Goal: Task Accomplishment & Management: Manage account settings

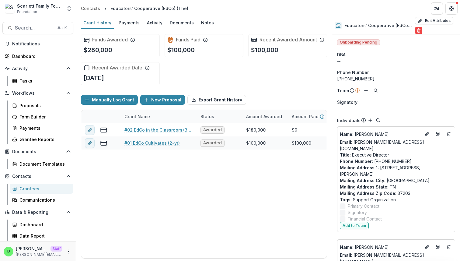
click at [248, 20] on div "Grant History Payments Activity Documents Notes" at bounding box center [204, 23] width 256 height 12
drag, startPoint x: 109, startPoint y: 8, endPoint x: 189, endPoint y: 6, distance: 80.1
click at [189, 6] on header "Contacts Educators' Cooperative (EdCo) (The)" at bounding box center [268, 8] width 384 height 17
copy div "Educators' Cooperative (EdCo) (The)"
click at [220, 74] on div "Funds Awarded $280,000 Funds Paid $100,000 Recent Awarded Amount $100,000 Recen…" at bounding box center [204, 59] width 246 height 61
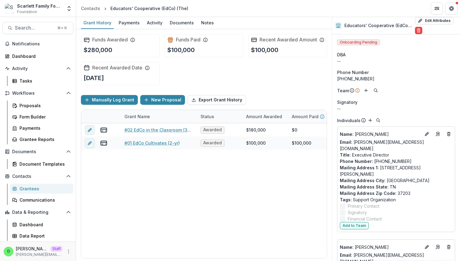
click at [228, 85] on div "Funds Awarded $280,000 Funds Paid $100,000 Recent Awarded Amount $100,000 Recen…" at bounding box center [204, 59] width 246 height 61
click at [34, 187] on div "Grantees" at bounding box center [43, 188] width 49 height 6
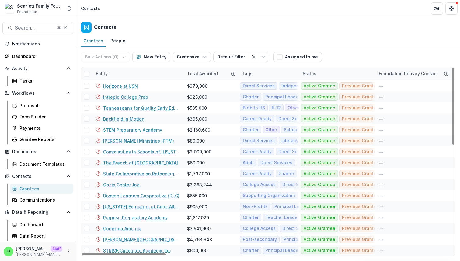
click at [103, 72] on div "Entity" at bounding box center [101, 73] width 19 height 6
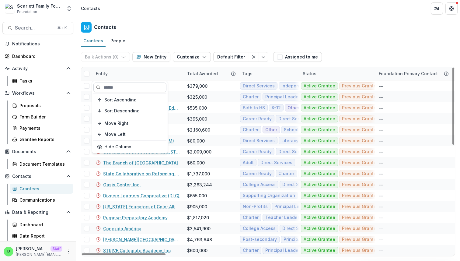
click at [118, 87] on input at bounding box center [129, 88] width 73 height 10
paste input "**********"
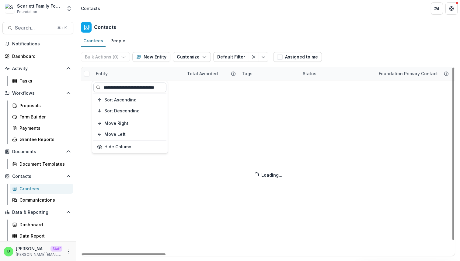
type input "**********"
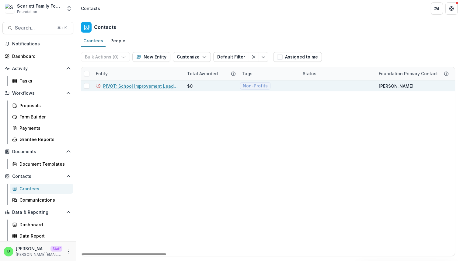
click at [140, 85] on link "PIVOT: School Improvement Leaders" at bounding box center [141, 86] width 77 height 6
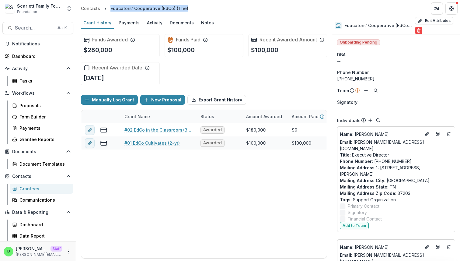
drag, startPoint x: 109, startPoint y: 7, endPoint x: 206, endPoint y: 7, distance: 96.2
click at [206, 7] on header "Contacts Educators' Cooperative (EdCo) (The)" at bounding box center [268, 8] width 384 height 17
copy div "Educators' Cooperative (EdCo) (The)"
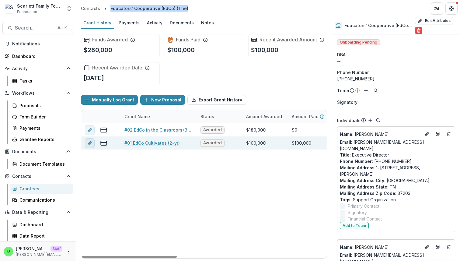
click at [89, 145] on icon "edit" at bounding box center [89, 143] width 3 height 3
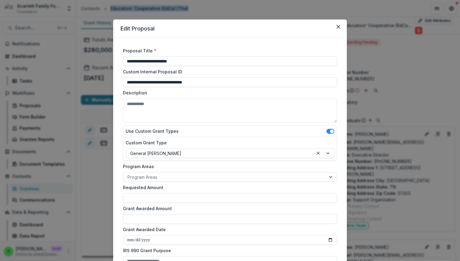
type input "*******"
type input "********"
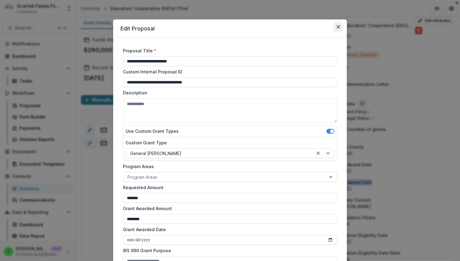
click at [337, 28] on icon "Close" at bounding box center [339, 27] width 4 height 4
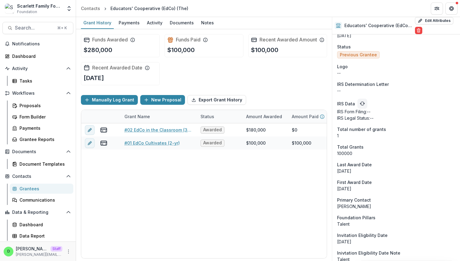
click at [377, 168] on p "[DATE]" at bounding box center [396, 171] width 118 height 6
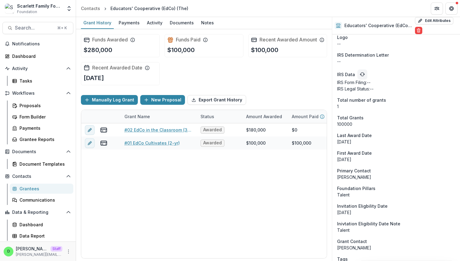
scroll to position [754, 0]
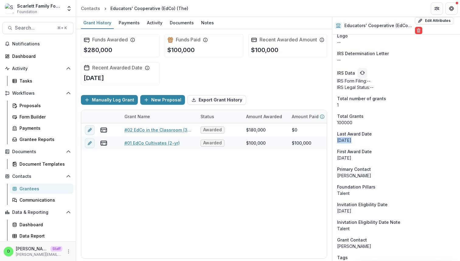
drag, startPoint x: 338, startPoint y: 114, endPoint x: 357, endPoint y: 114, distance: 19.2
click at [357, 137] on p "[DATE]" at bounding box center [396, 140] width 118 height 6
drag, startPoint x: 338, startPoint y: 132, endPoint x: 356, endPoint y: 132, distance: 18.6
click at [357, 155] on p "[DATE]" at bounding box center [396, 158] width 118 height 6
click at [356, 155] on p "[DATE]" at bounding box center [396, 158] width 118 height 6
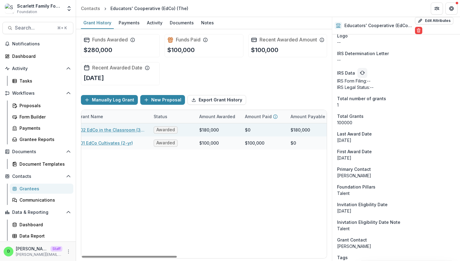
scroll to position [0, 0]
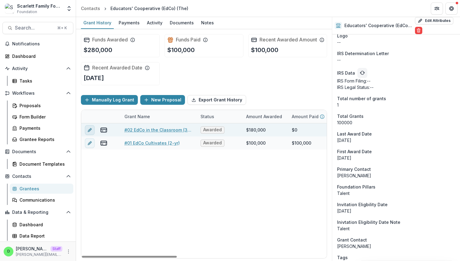
click at [89, 132] on button "edit" at bounding box center [90, 130] width 10 height 10
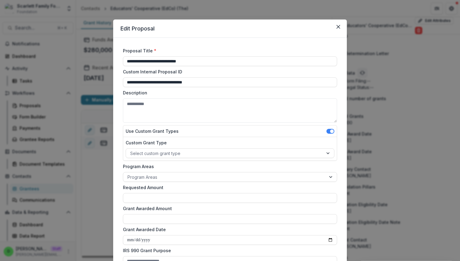
type input "********"
click at [338, 28] on icon "Close" at bounding box center [339, 27] width 4 height 4
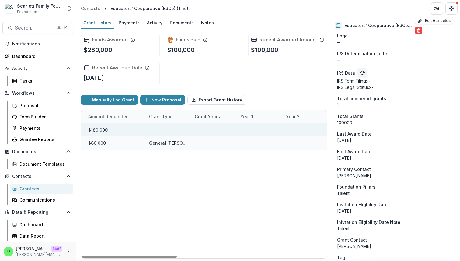
scroll to position [0, 387]
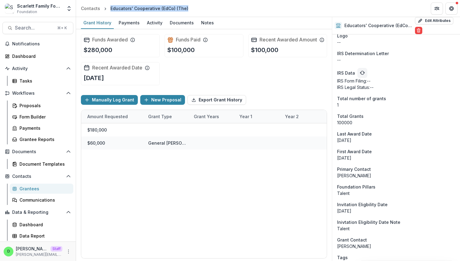
drag, startPoint x: 109, startPoint y: 8, endPoint x: 203, endPoint y: 8, distance: 93.8
click at [203, 8] on header "Contacts Educators' Cooperative (EdCo) (The)" at bounding box center [268, 8] width 384 height 17
copy div "Educators' Cooperative (EdCo) (The)"
click at [214, 8] on header "Contacts Educators' Cooperative (EdCo) (The)" at bounding box center [268, 8] width 384 height 17
